Goal: Check status: Check status

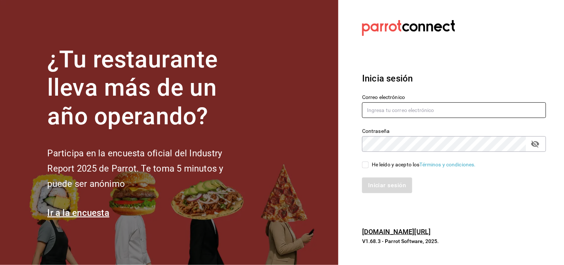
click at [459, 116] on input "text" at bounding box center [454, 110] width 184 height 16
type input "[EMAIL_ADDRESS][DOMAIN_NAME]"
click at [388, 160] on div "He leído y acepto los Términos y condiciones." at bounding box center [424, 164] width 104 height 8
click at [369, 161] on input "He leído y acepto los Términos y condiciones." at bounding box center [365, 164] width 7 height 7
checkbox input "true"
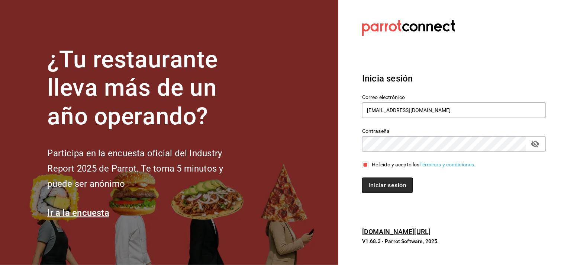
click at [382, 179] on button "Iniciar sesión" at bounding box center [387, 185] width 51 height 16
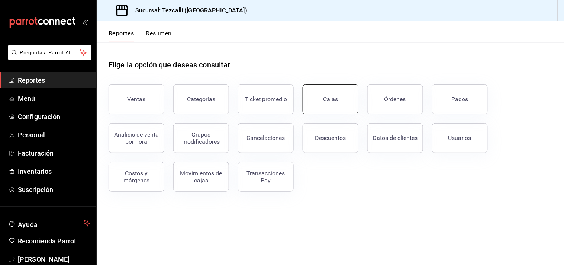
click at [343, 97] on button "Cajas" at bounding box center [330, 99] width 56 height 30
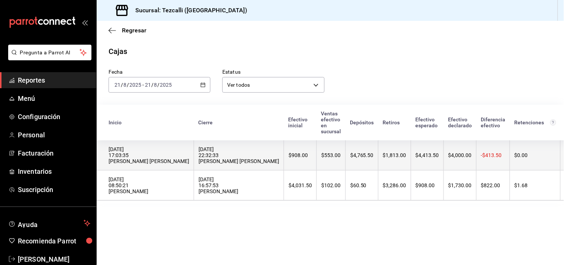
click at [214, 145] on th "[DATE] 22:32:33 [PERSON_NAME] [PERSON_NAME]" at bounding box center [239, 155] width 90 height 30
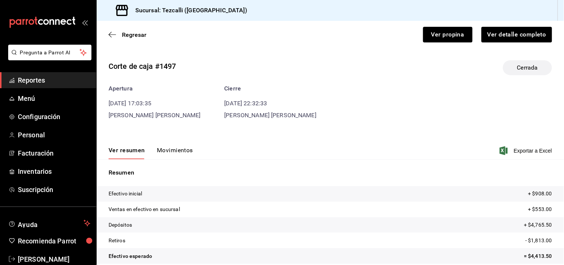
click at [181, 151] on button "Movimientos" at bounding box center [175, 152] width 36 height 13
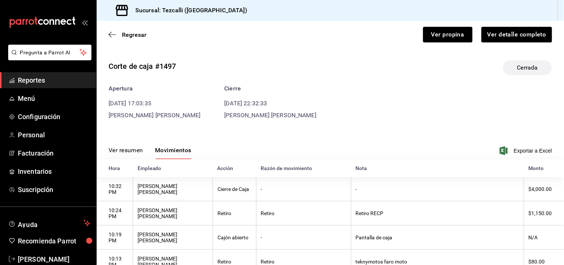
click at [125, 155] on button "Ver resumen" at bounding box center [125, 152] width 35 height 13
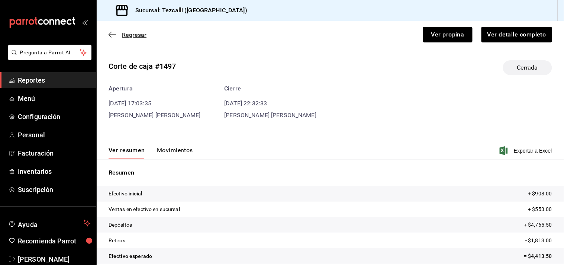
click at [141, 32] on span "Regresar" at bounding box center [134, 34] width 25 height 7
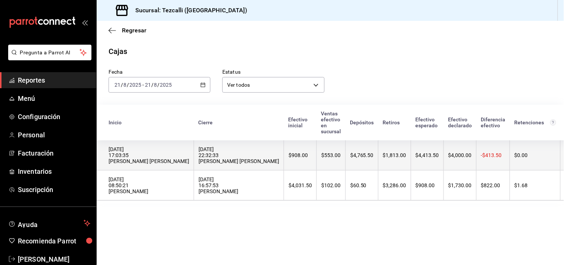
click at [345, 159] on th "$553.00" at bounding box center [331, 155] width 29 height 30
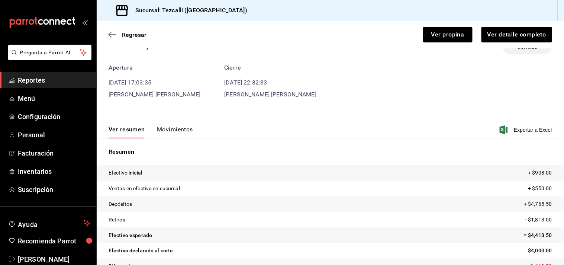
scroll to position [38, 0]
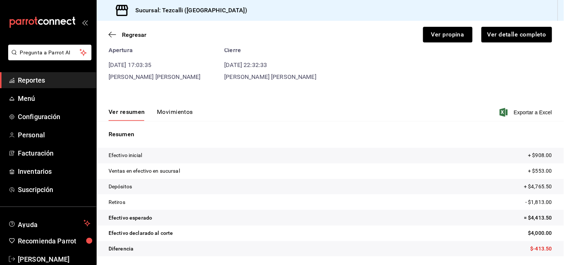
click at [171, 108] on button "Movimientos" at bounding box center [175, 114] width 36 height 13
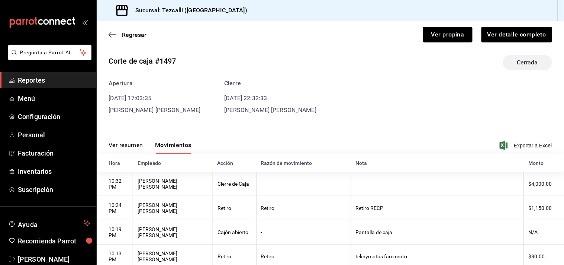
scroll to position [0, 0]
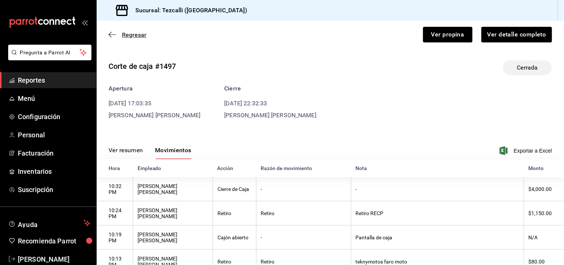
click at [132, 35] on span "Regresar" at bounding box center [134, 34] width 25 height 7
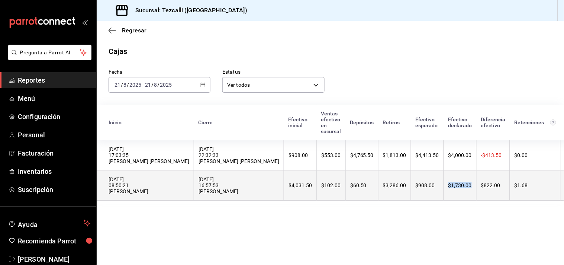
drag, startPoint x: 455, startPoint y: 187, endPoint x: 478, endPoint y: 191, distance: 23.3
click at [476, 191] on th "$1,730.00" at bounding box center [460, 185] width 33 height 30
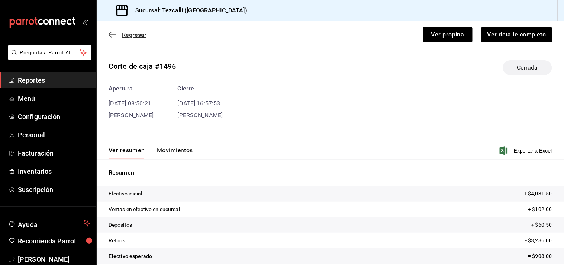
click at [138, 36] on span "Regresar" at bounding box center [134, 34] width 25 height 7
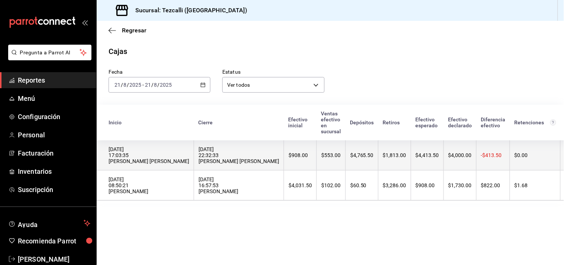
click at [314, 153] on th "$908.00" at bounding box center [300, 155] width 33 height 30
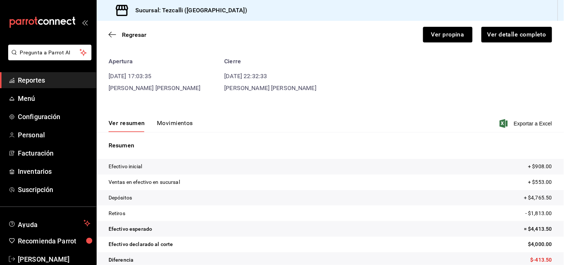
scroll to position [38, 0]
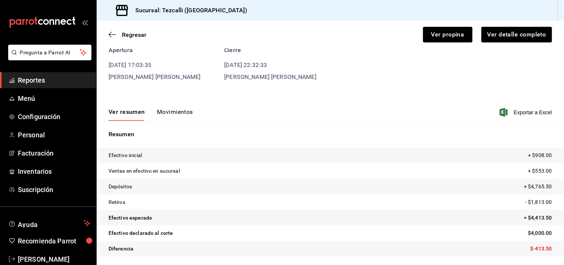
click at [171, 114] on button "Movimientos" at bounding box center [175, 114] width 36 height 13
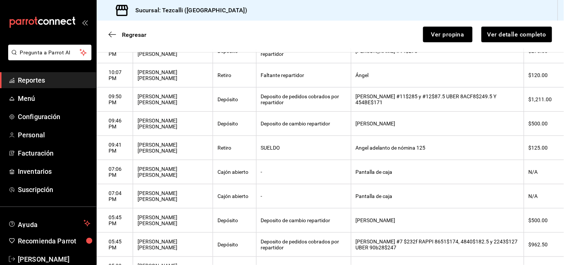
scroll to position [388, 0]
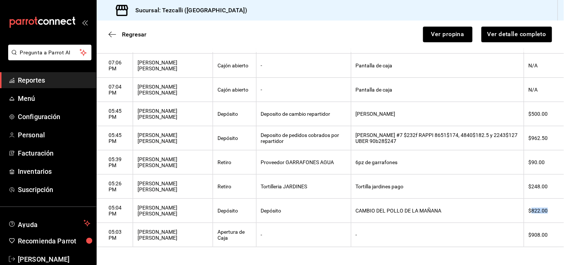
drag, startPoint x: 525, startPoint y: 209, endPoint x: 546, endPoint y: 210, distance: 21.6
click at [547, 210] on th "$822.00" at bounding box center [543, 210] width 40 height 24
drag, startPoint x: 545, startPoint y: 187, endPoint x: 518, endPoint y: 188, distance: 27.1
click at [518, 188] on tr "05:26 PM Emmanuel Antonio Vásquez Ramirez Retiro Tortilleria JARDINES Tortilla …" at bounding box center [330, 186] width 467 height 24
drag, startPoint x: 545, startPoint y: 159, endPoint x: 511, endPoint y: 162, distance: 33.6
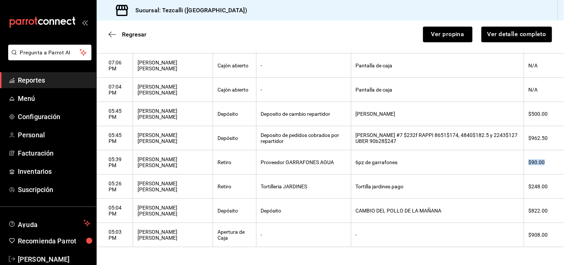
click at [511, 162] on tr "05:39 PM Emmanuel Antonio Vásquez Ramirez Retiro Proveedor GARRAFONES AGUA 6pz …" at bounding box center [330, 162] width 467 height 24
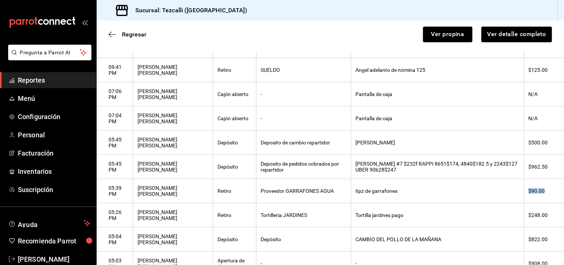
scroll to position [347, 0]
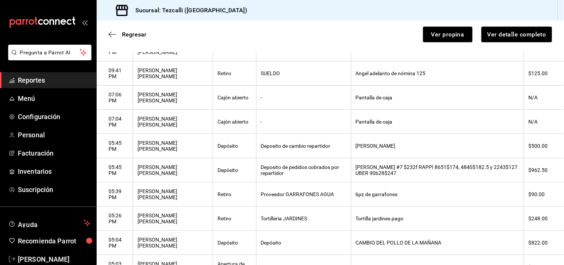
click at [465, 182] on th "FRANCISCO DIDI #7 $232f RAPPI 8651$174, 4840$182.5 y 2243$127 UBER 90b28$247" at bounding box center [437, 170] width 173 height 24
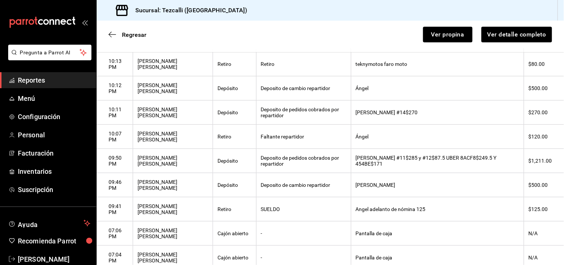
scroll to position [209, 0]
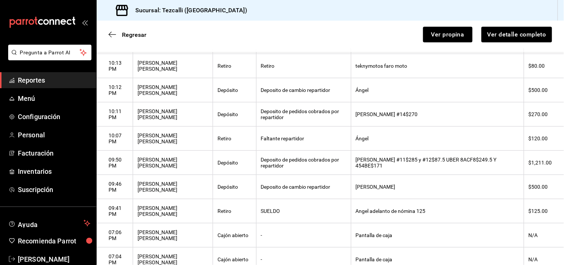
click at [439, 149] on th "Ángel" at bounding box center [437, 138] width 173 height 24
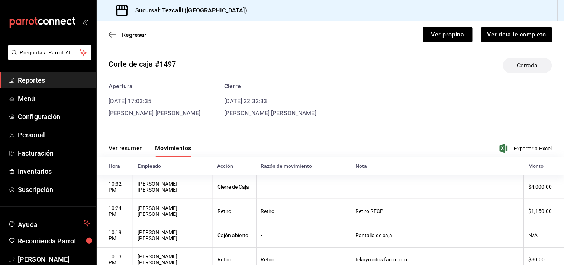
scroll to position [0, 0]
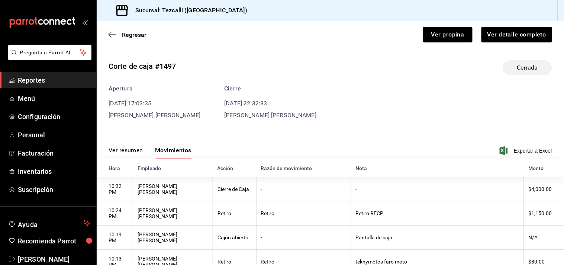
click at [137, 147] on button "Ver resumen" at bounding box center [125, 152] width 35 height 13
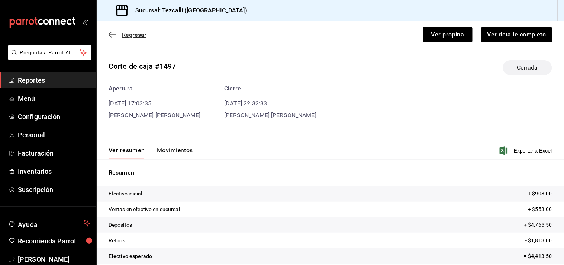
click at [138, 37] on span "Regresar" at bounding box center [134, 34] width 25 height 7
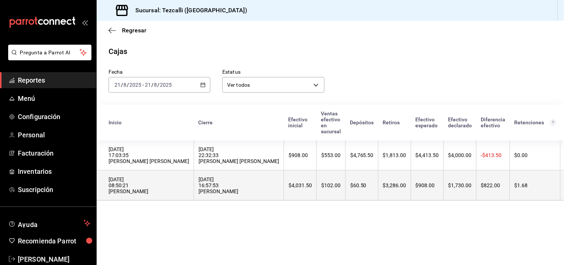
click at [189, 179] on div "21/08/2025 08:50:21 Esmeralda Martinez" at bounding box center [148, 185] width 81 height 18
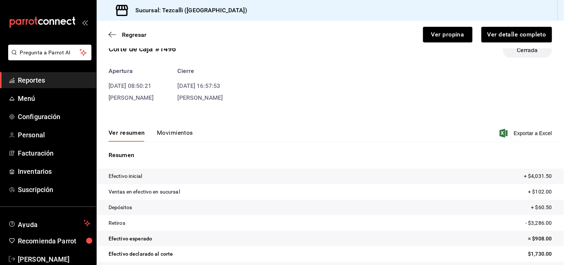
scroll to position [38, 0]
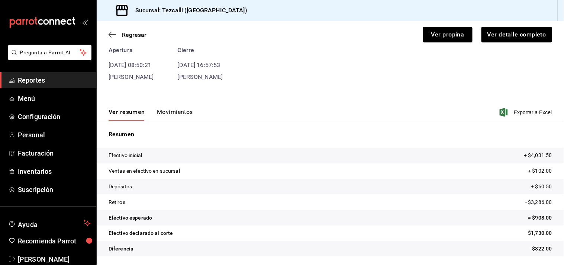
click at [186, 110] on button "Movimientos" at bounding box center [175, 114] width 36 height 13
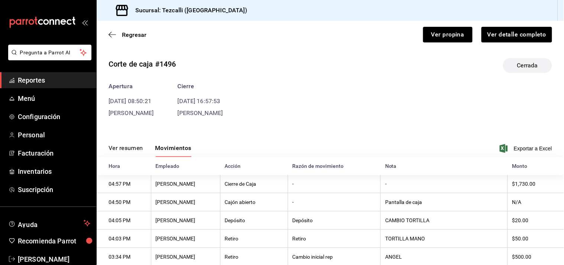
scroll to position [1, 0]
click at [131, 39] on div "Regresar Ver propina Ver detalle completo" at bounding box center [330, 34] width 467 height 27
click at [132, 35] on span "Regresar" at bounding box center [134, 34] width 25 height 7
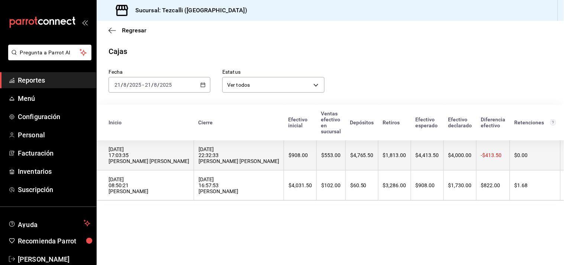
click at [224, 161] on div "21/08/2025 22:32:33 Emmanuel Antonio Vásquez Ramirez" at bounding box center [238, 155] width 81 height 18
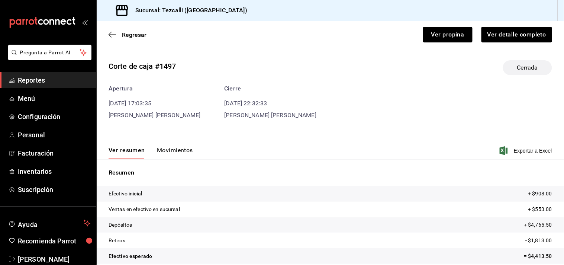
scroll to position [38, 0]
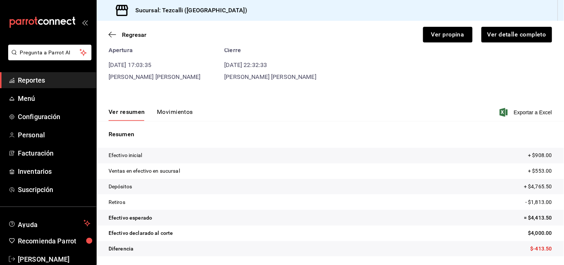
click at [180, 111] on button "Movimientos" at bounding box center [175, 114] width 36 height 13
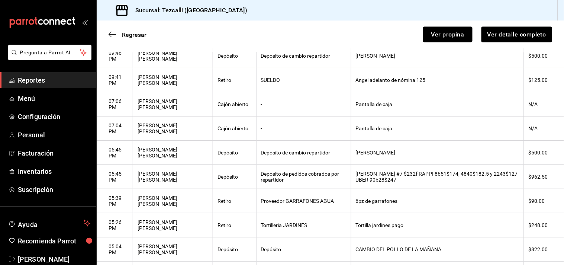
scroll to position [388, 0]
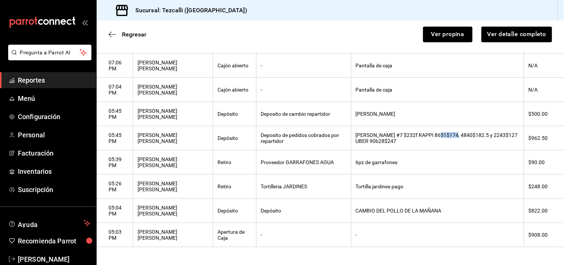
drag, startPoint x: 434, startPoint y: 132, endPoint x: 451, endPoint y: 134, distance: 17.3
click at [450, 134] on th "FRANCISCO DIDI #7 $232f RAPPI 8651$174, 4840$182.5 y 2243$127 UBER 90b28$247" at bounding box center [437, 138] width 173 height 24
click at [456, 139] on th "FRANCISCO DIDI #7 $232f RAPPI 8651$174, 4840$182.5 y 2243$127 UBER 90b28$247" at bounding box center [437, 138] width 173 height 24
drag, startPoint x: 420, startPoint y: 132, endPoint x: 380, endPoint y: 136, distance: 40.4
click at [380, 136] on th "FRANCISCO DIDI #7 $232f RAPPI 8651$174, 4840$182.5 y 2243$127 UBER 90b28$247" at bounding box center [437, 138] width 173 height 24
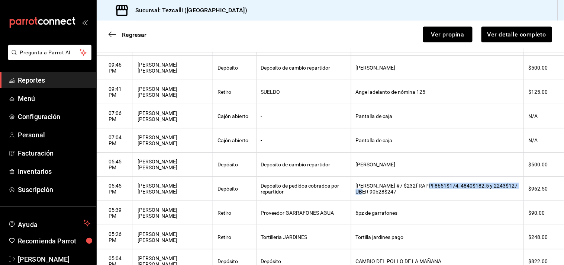
scroll to position [333, 0]
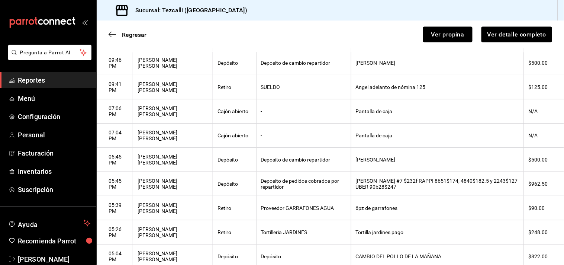
click at [446, 204] on th "6pz de garrafones" at bounding box center [437, 208] width 173 height 24
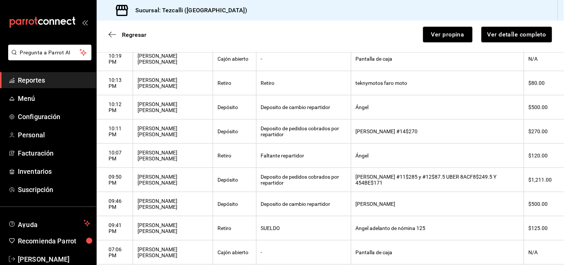
scroll to position [195, 0]
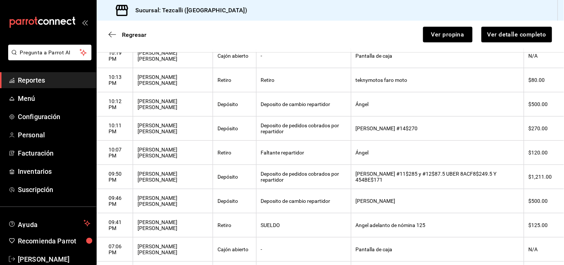
click at [379, 173] on th "Miguel DIDI #11$285 y #12$87.5 UBER 8ACF8$249.5 Y 454BE$171" at bounding box center [437, 177] width 173 height 24
